Goal: Task Accomplishment & Management: Complete application form

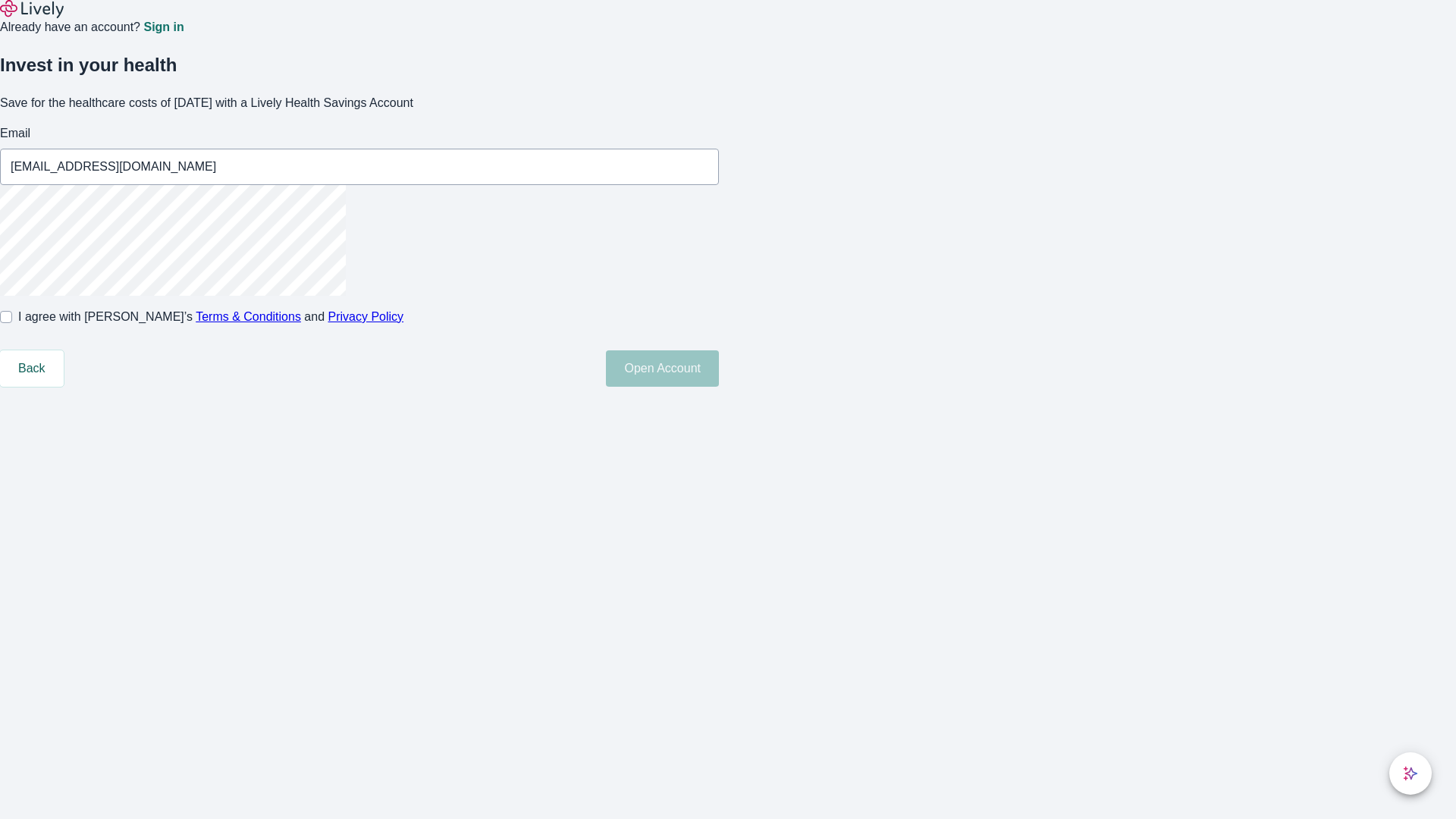
click at [12, 323] on input "I agree with Lively’s Terms & Conditions and Privacy Policy" at bounding box center [6, 317] width 12 height 12
checkbox input "true"
click at [719, 387] on button "Open Account" at bounding box center [662, 368] width 113 height 36
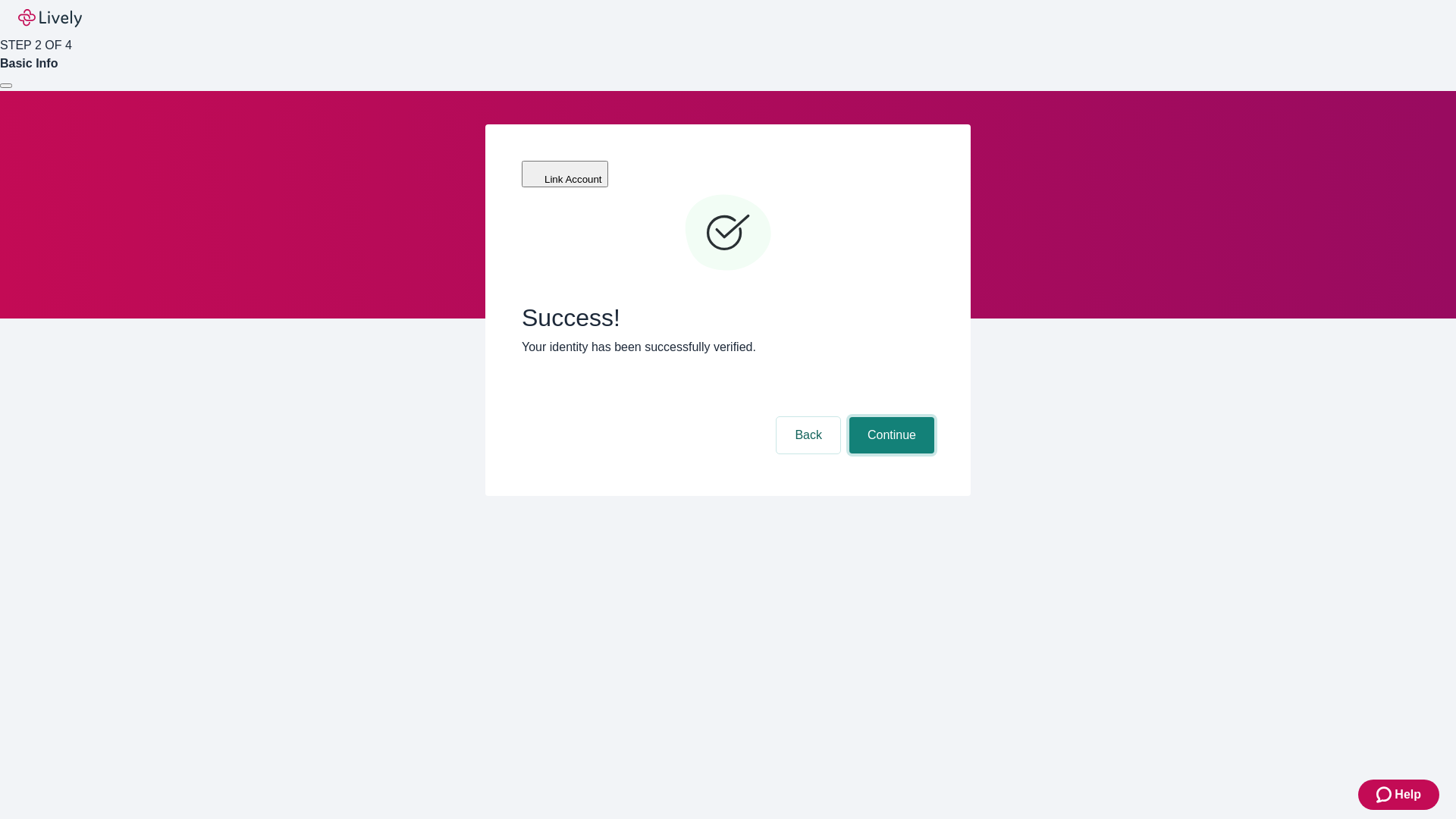
click at [889, 417] on button "Continue" at bounding box center [892, 435] width 85 height 36
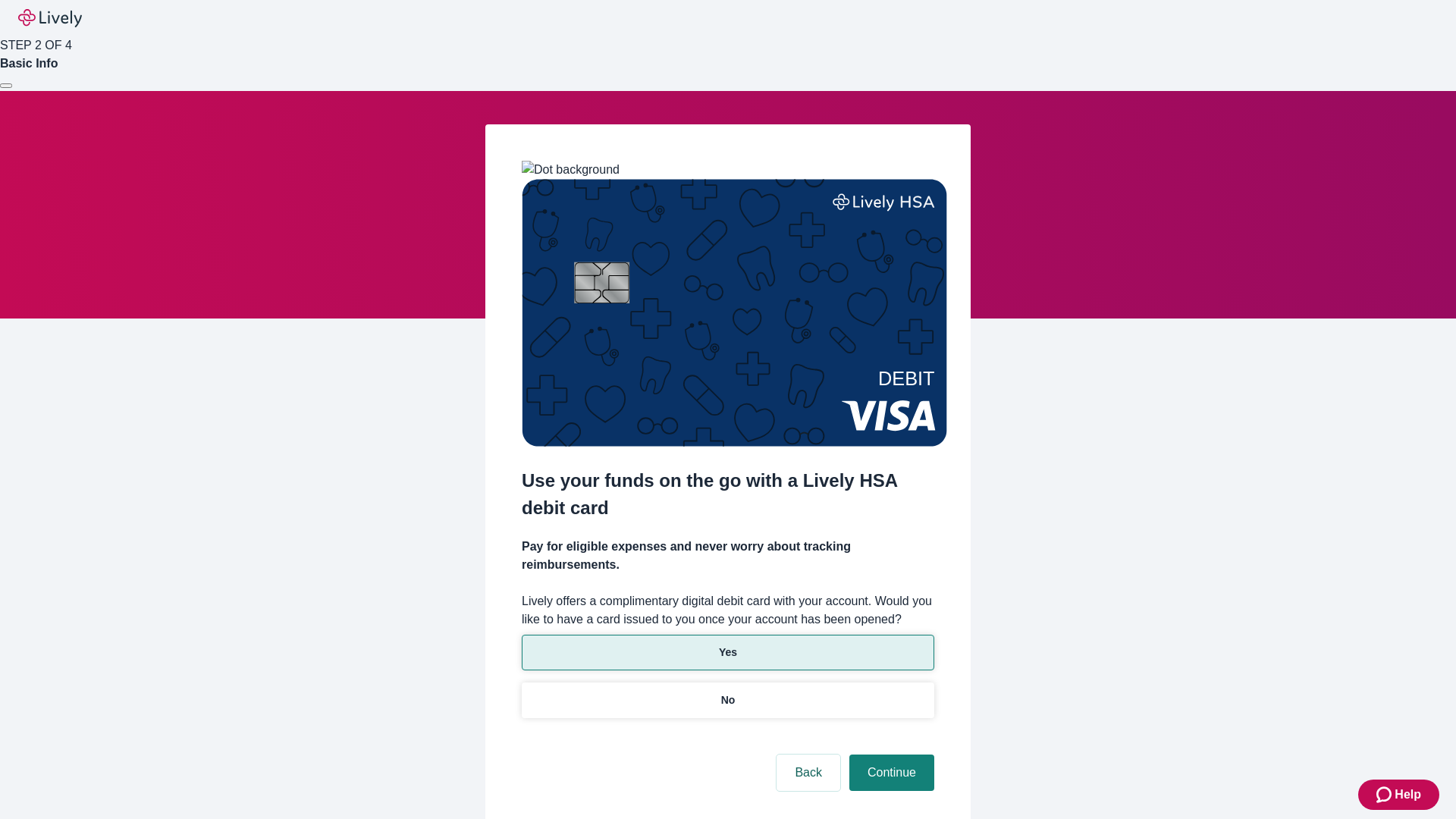
click at [727, 645] on p "Yes" at bounding box center [728, 652] width 18 height 16
click at [889, 754] on button "Continue" at bounding box center [892, 772] width 85 height 36
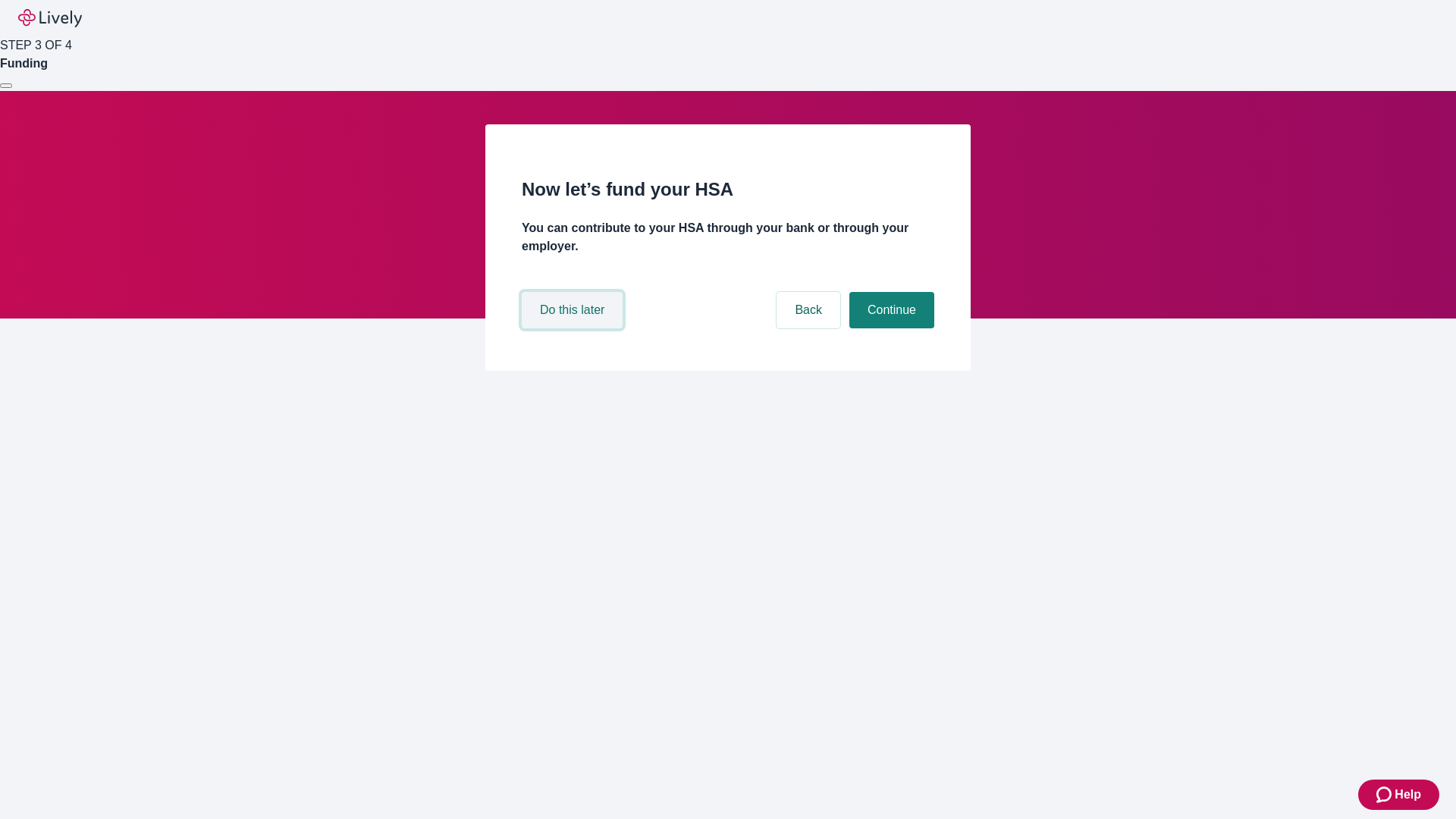
click at [574, 328] on button "Do this later" at bounding box center [571, 310] width 101 height 36
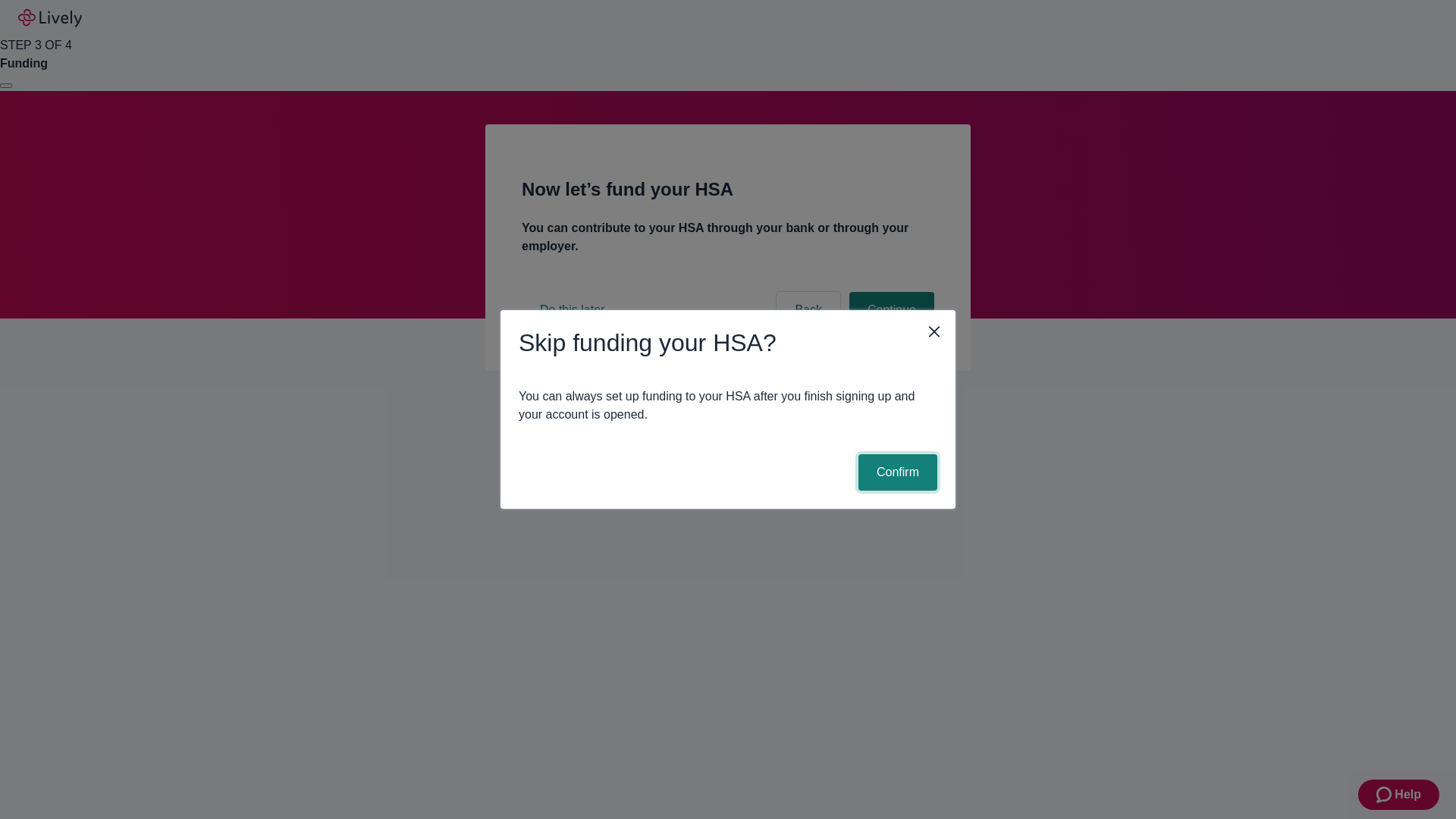
click at [895, 472] on button "Confirm" at bounding box center [898, 472] width 79 height 36
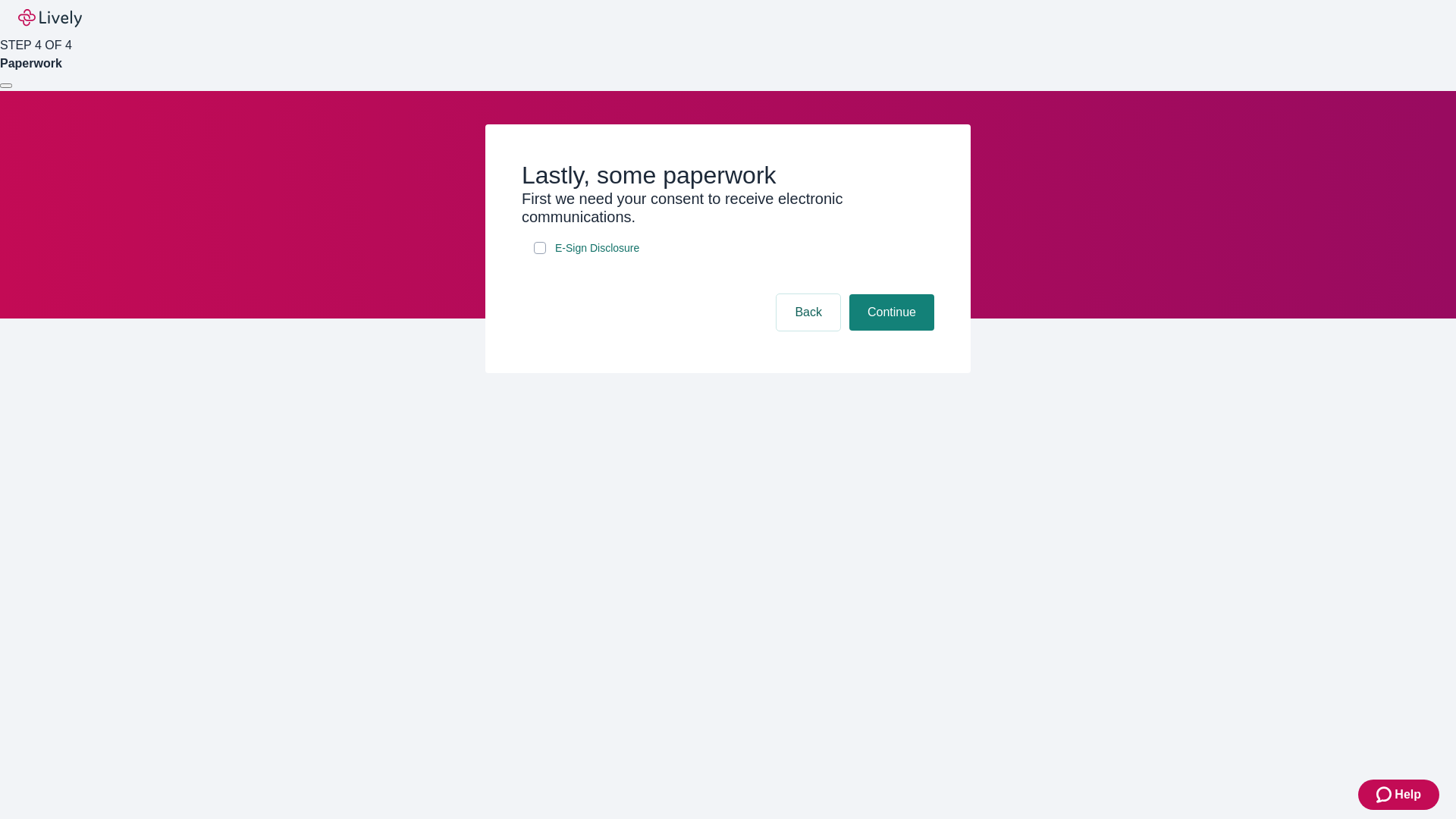
click at [540, 254] on input "E-Sign Disclosure" at bounding box center [540, 248] width 12 height 12
checkbox input "true"
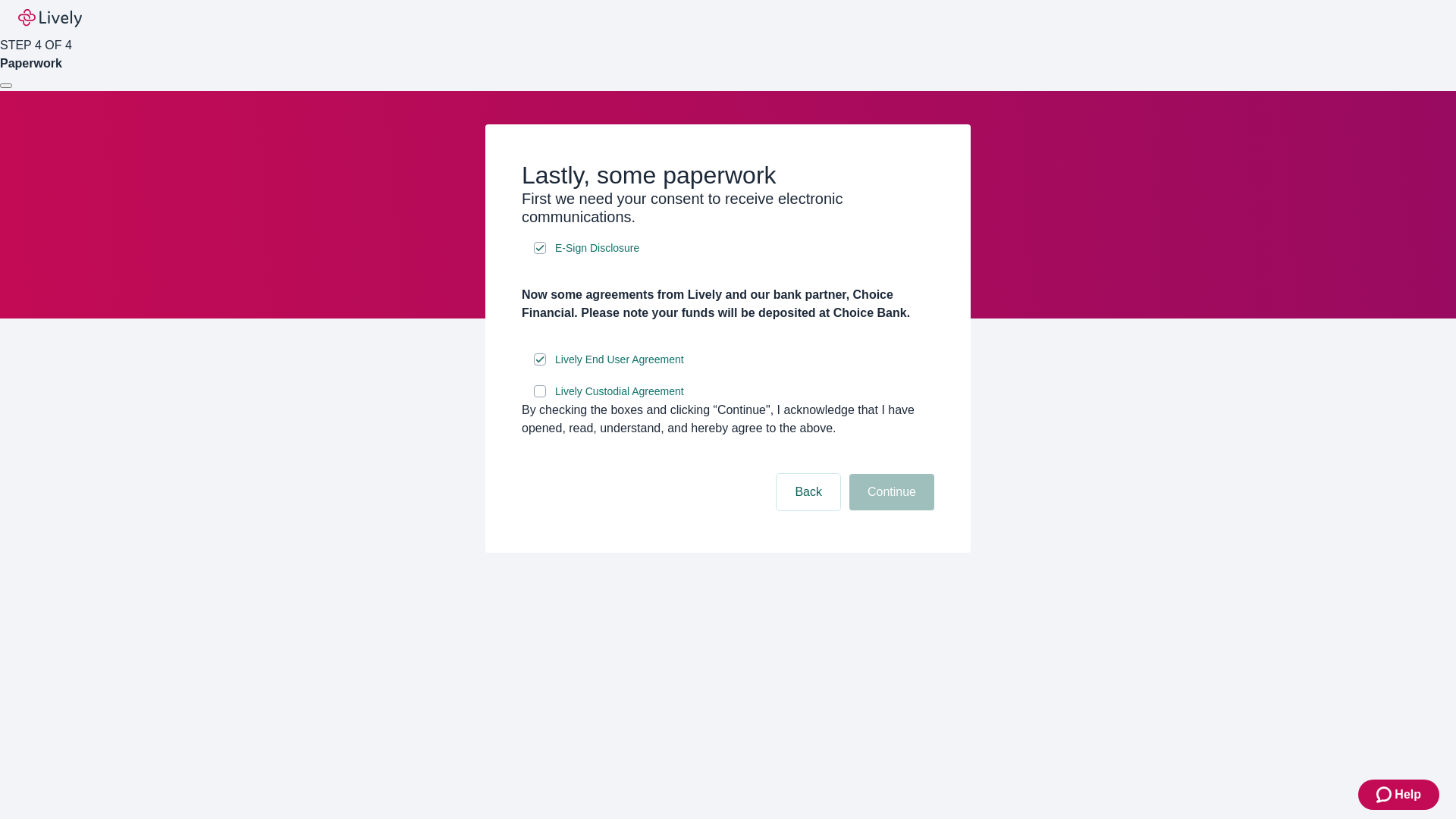
click at [540, 397] on input "Lively Custodial Agreement" at bounding box center [540, 392] width 12 height 12
checkbox input "true"
click at [889, 510] on button "Continue" at bounding box center [892, 492] width 85 height 36
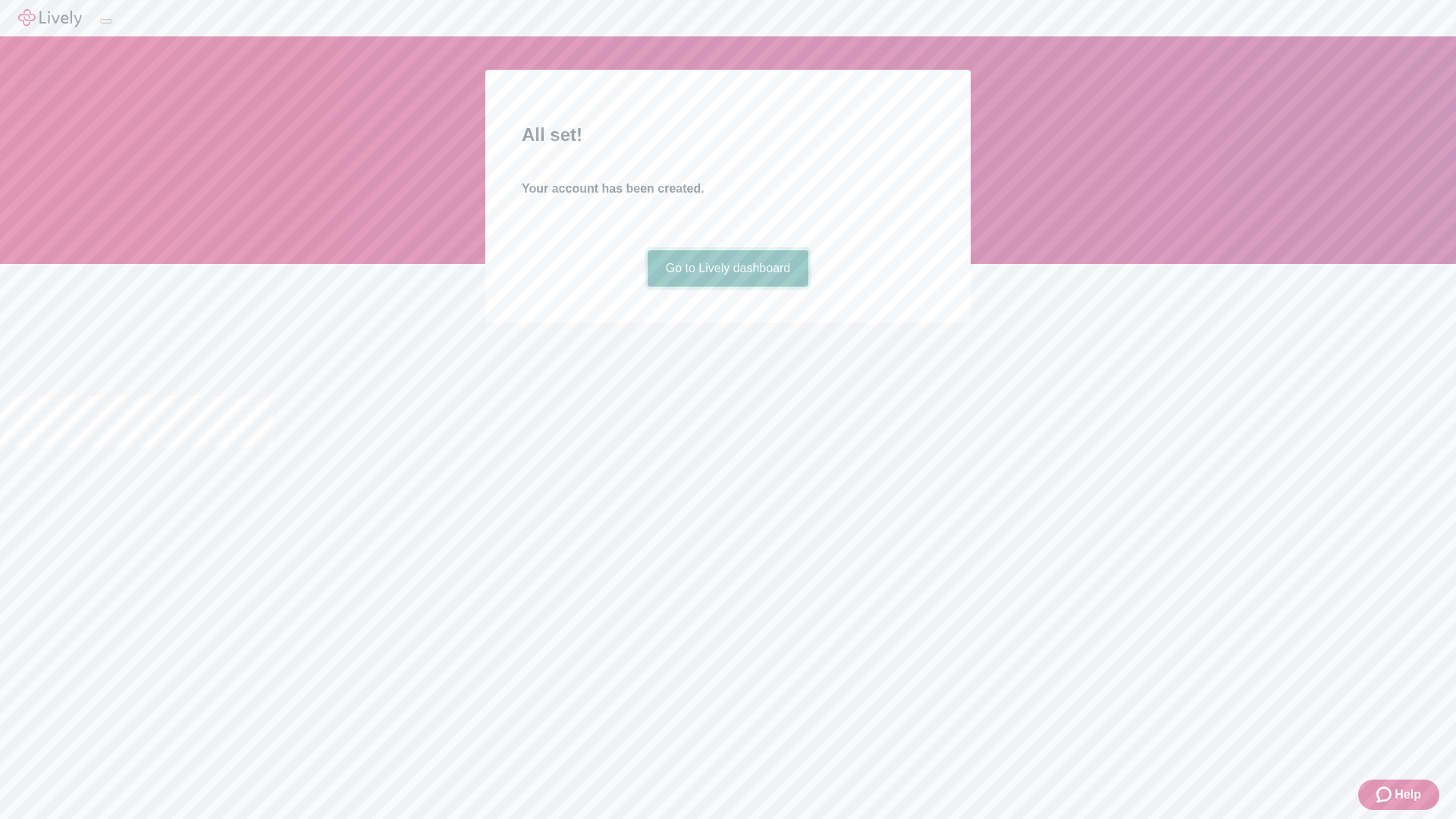
click at [727, 287] on link "Go to Lively dashboard" at bounding box center [728, 268] width 161 height 36
